Goal: Task Accomplishment & Management: Use online tool/utility

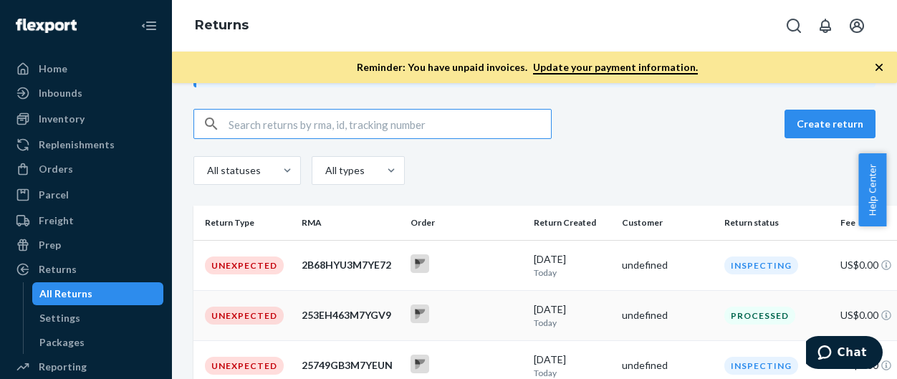
scroll to position [143, 0]
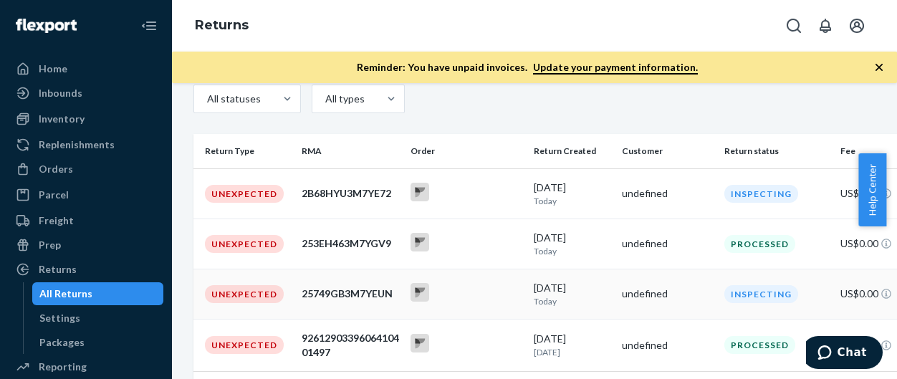
scroll to position [215, 0]
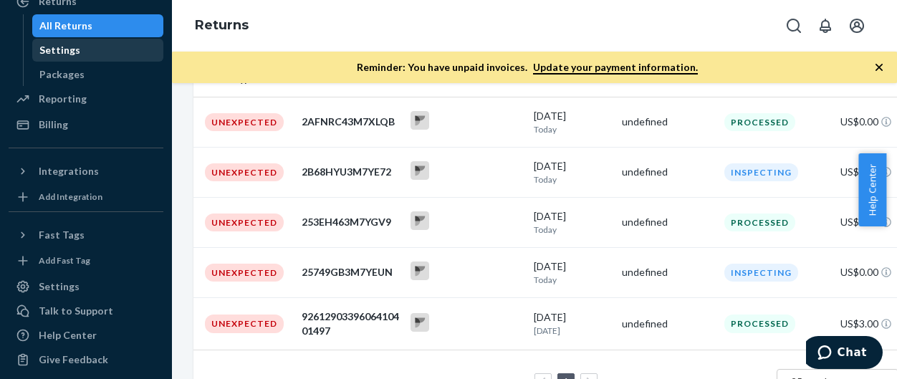
scroll to position [276, 0]
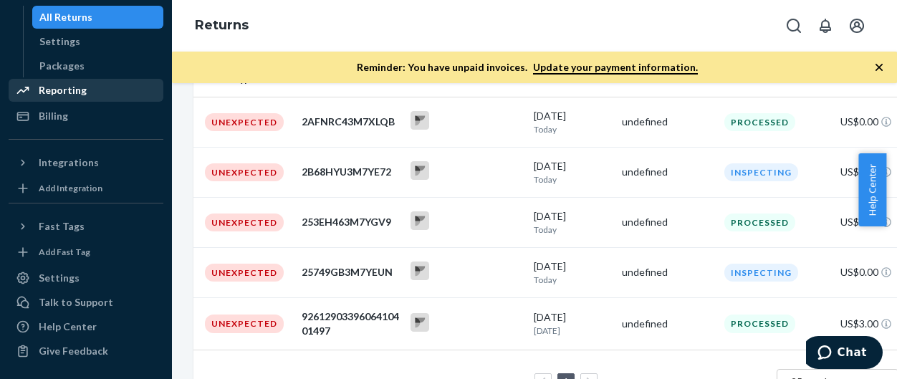
drag, startPoint x: 65, startPoint y: 94, endPoint x: 79, endPoint y: 90, distance: 14.3
click at [65, 92] on div "Reporting" at bounding box center [63, 90] width 48 height 14
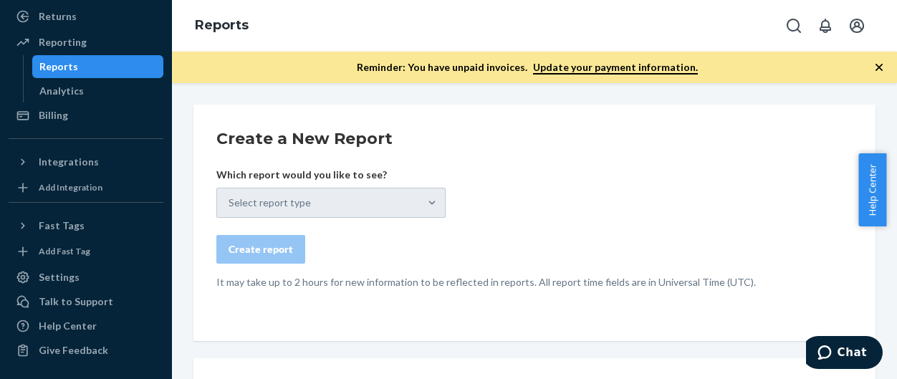
scroll to position [252, 0]
click at [387, 211] on div "Select report type" at bounding box center [330, 203] width 229 height 30
click at [433, 202] on div "Select report type" at bounding box center [330, 203] width 229 height 30
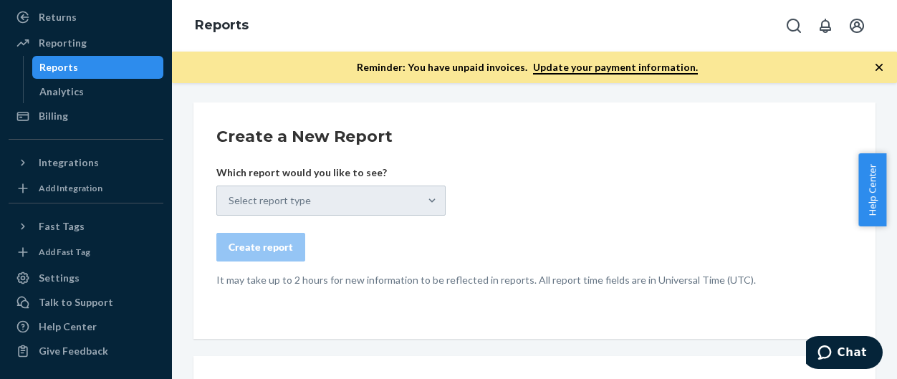
scroll to position [0, 0]
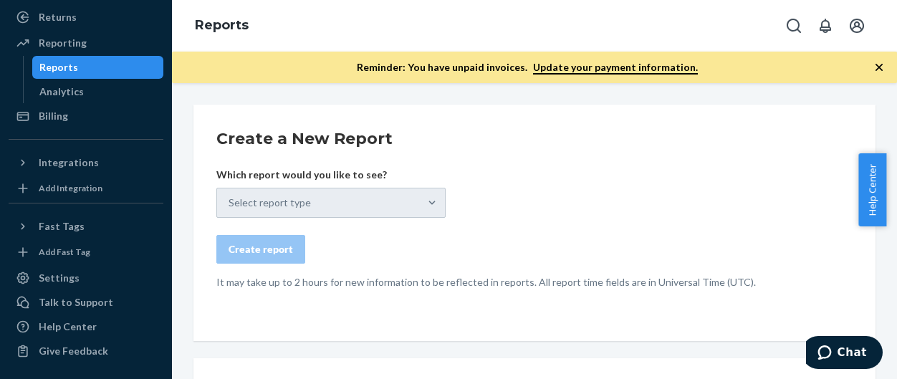
click at [434, 198] on div "Select report type" at bounding box center [330, 203] width 229 height 30
click at [549, 180] on form "Create a New Report Which report would you like to see? Select report type Crea…" at bounding box center [534, 208] width 636 height 162
click at [357, 205] on div "Select report type" at bounding box center [330, 203] width 229 height 30
click at [362, 202] on div "Select report type" at bounding box center [330, 203] width 229 height 30
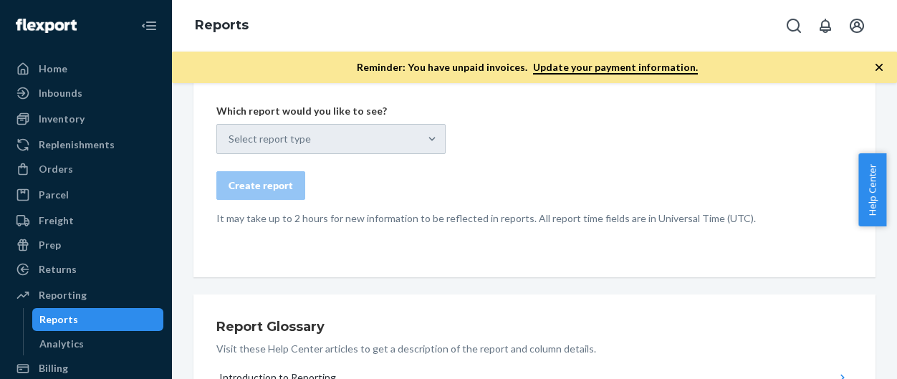
scroll to position [11, 0]
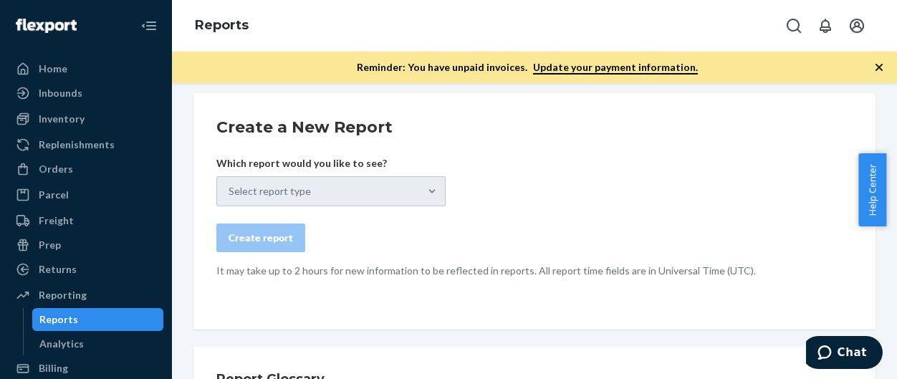
click at [432, 194] on div "Select report type" at bounding box center [330, 191] width 229 height 30
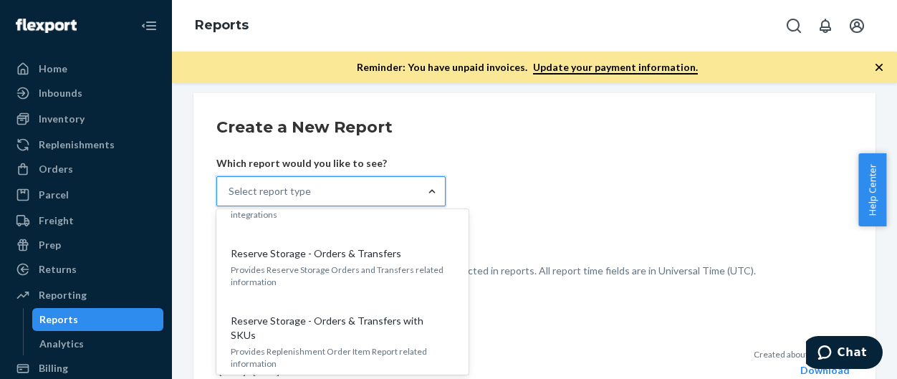
scroll to position [1440, 0]
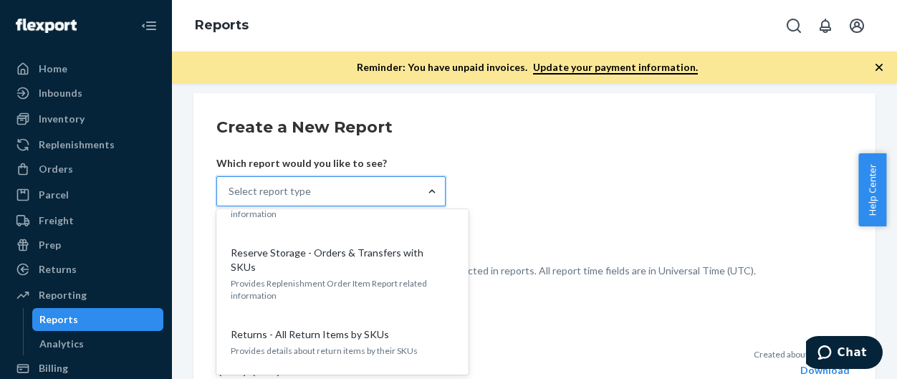
click at [505, 195] on form "Create a New Report Which report would you like to see? option Returns - All Re…" at bounding box center [534, 197] width 636 height 162
